Goal: Information Seeking & Learning: Learn about a topic

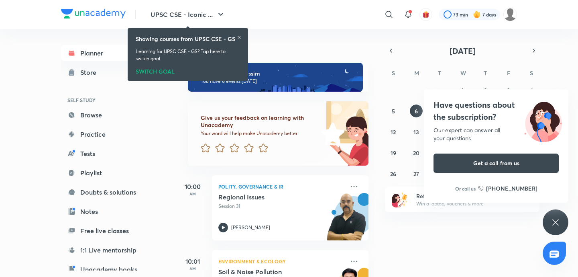
click at [570, 217] on div "[DATE] Good evening, wassim You have 6 events [DATE] Give us your feedback on l…" at bounding box center [377, 153] width 400 height 248
click at [555, 219] on icon at bounding box center [556, 222] width 10 height 10
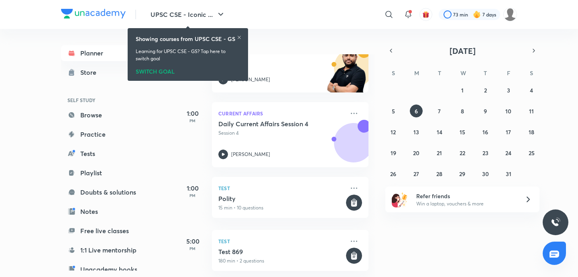
scroll to position [300, 0]
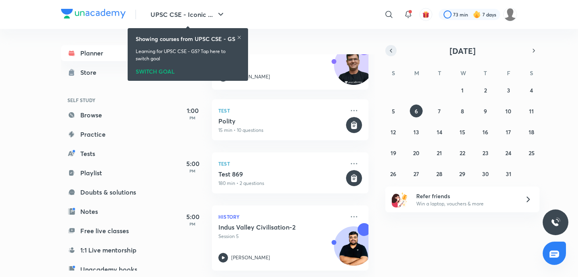
click at [394, 49] on icon "button" at bounding box center [391, 50] width 6 height 7
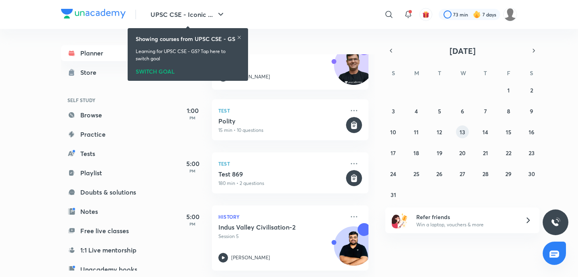
click at [465, 133] on button "13" at bounding box center [462, 131] width 13 height 13
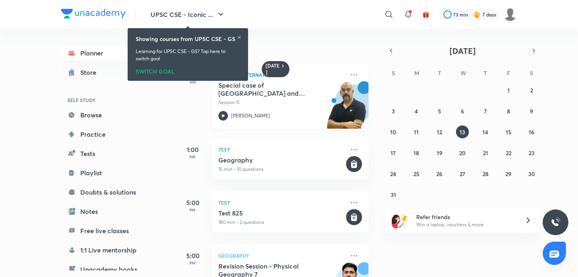
scroll to position [2, 0]
click at [356, 72] on icon at bounding box center [354, 74] width 10 height 10
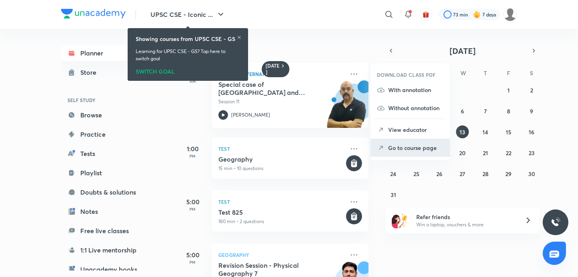
click at [406, 146] on p "Go to course page" at bounding box center [415, 147] width 55 height 8
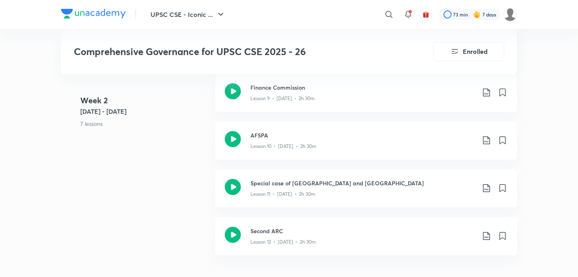
scroll to position [894, 0]
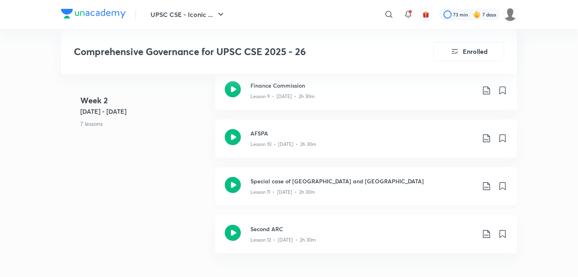
click at [319, 178] on h3 "Special case of [GEOGRAPHIC_DATA] and [GEOGRAPHIC_DATA]" at bounding box center [363, 181] width 225 height 8
